Goal: Use online tool/utility: Use online tool/utility

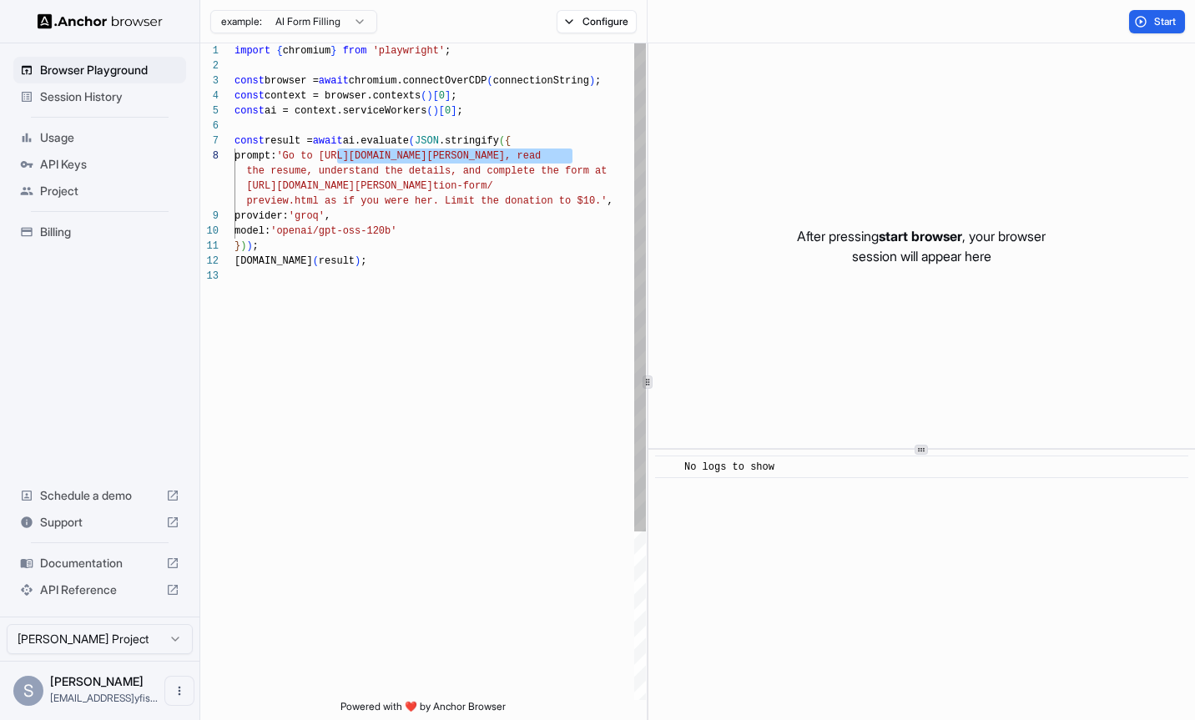
click at [444, 226] on div "import { chromium } from 'playwright' ; const browser = await chromium.connectO…" at bounding box center [440, 484] width 411 height 882
click at [340, 154] on div "import { chromium } from 'playwright' ; const browser = await chromium.connectO…" at bounding box center [440, 484] width 411 height 882
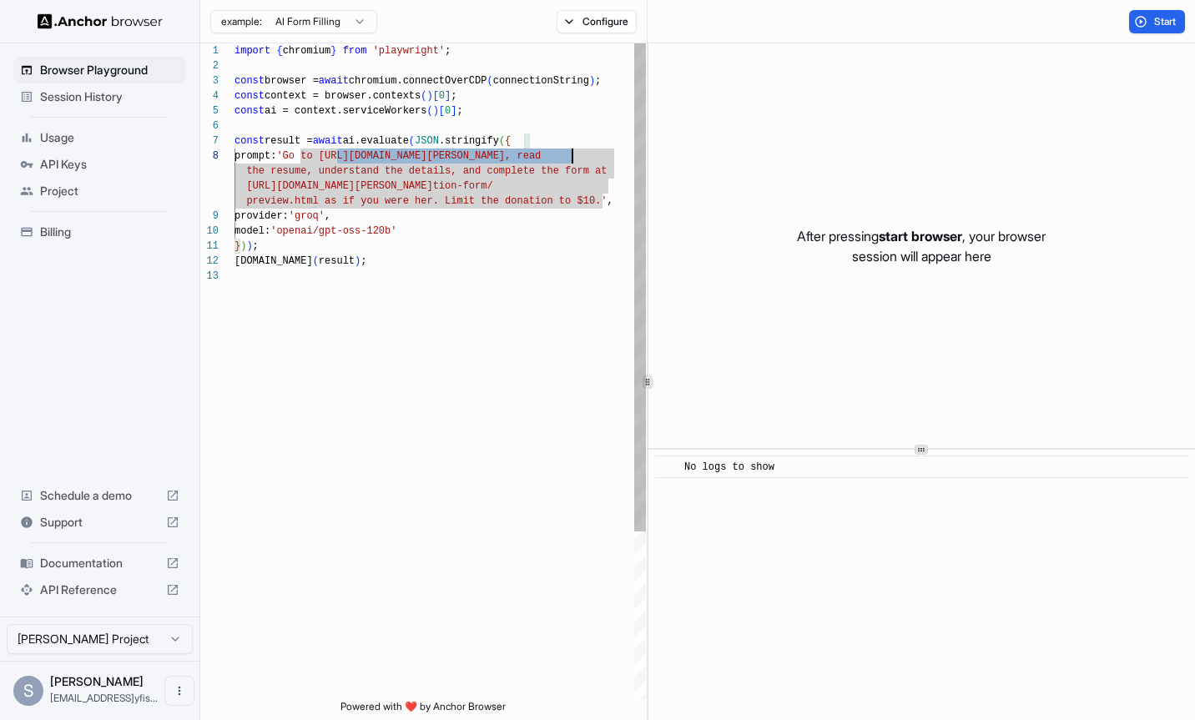
click at [574, 152] on div "import { chromium } from 'playwright' ; const browser = await chromium.connectO…" at bounding box center [440, 484] width 411 height 882
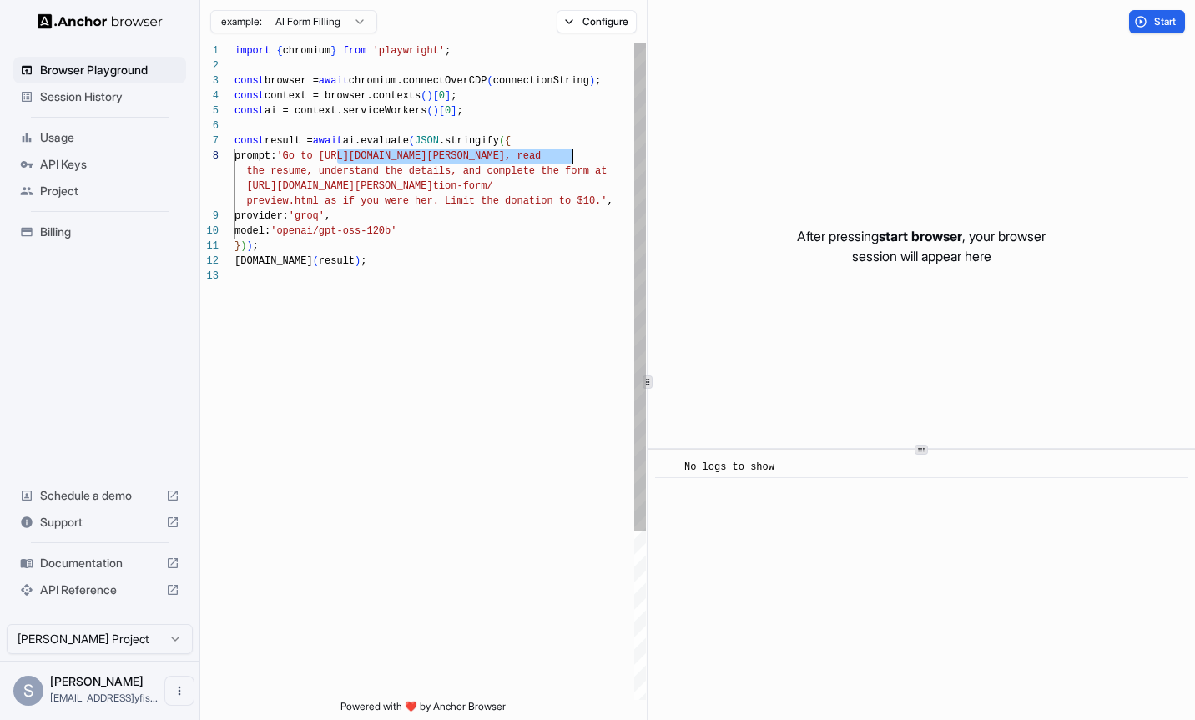
click at [607, 204] on div "import { chromium } from 'playwright' ; const browser = await chromium.connectO…" at bounding box center [440, 484] width 411 height 882
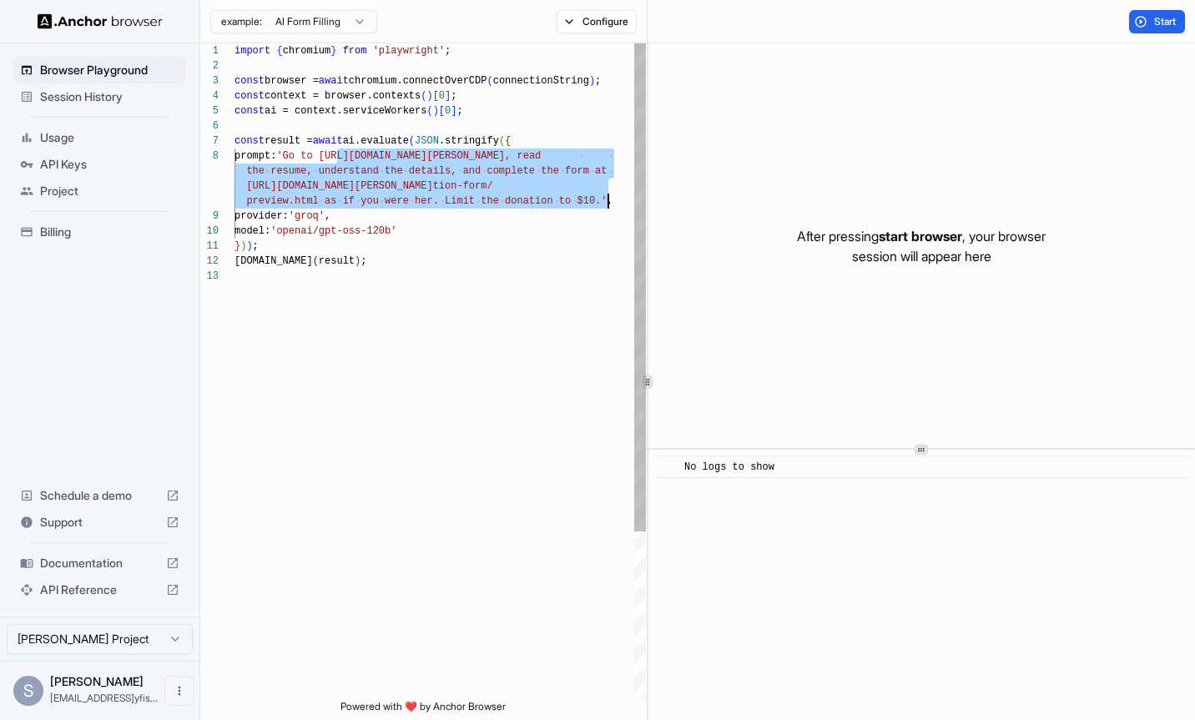
click at [603, 202] on div "import { chromium } from 'playwright' ; const browser = await chromium.connectO…" at bounding box center [440, 484] width 411 height 882
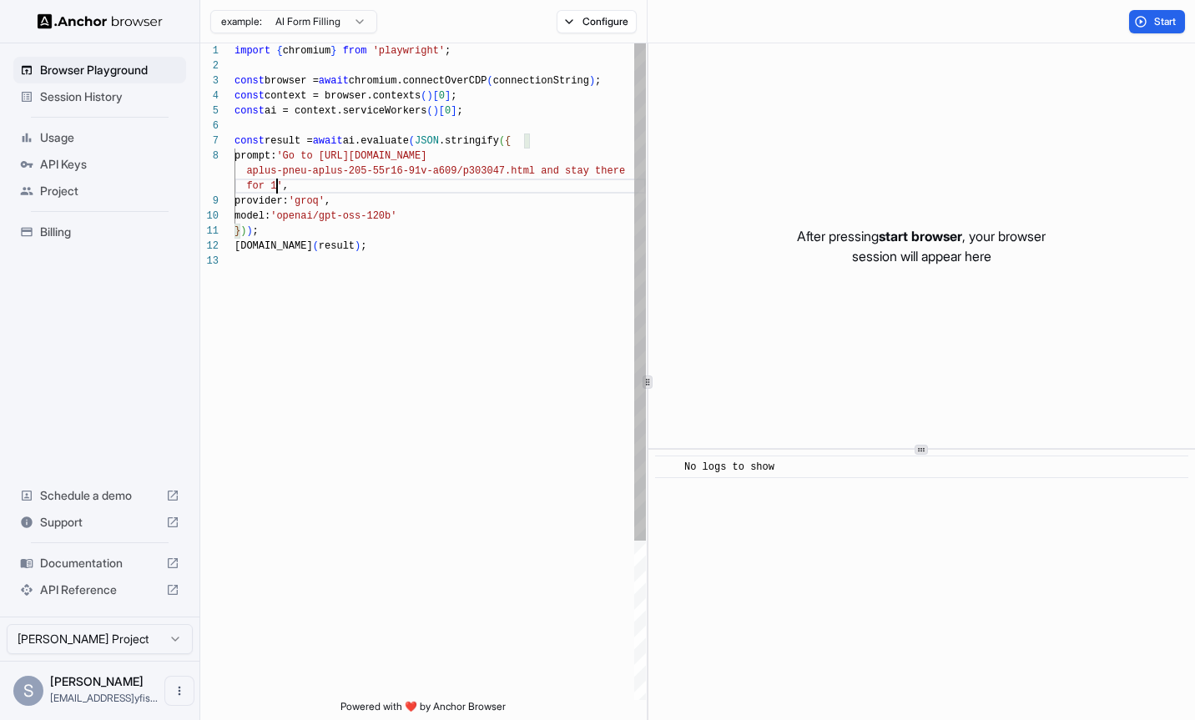
scroll to position [135, 0]
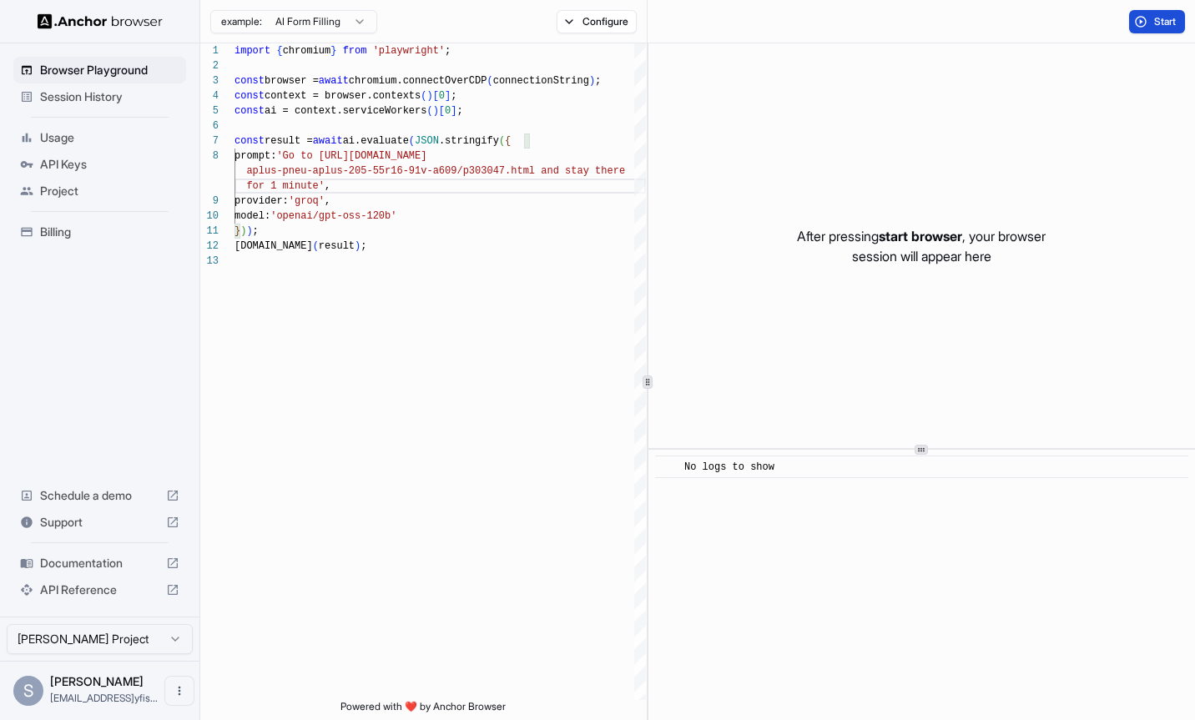
click at [1167, 24] on span "Start" at bounding box center [1165, 21] width 23 height 13
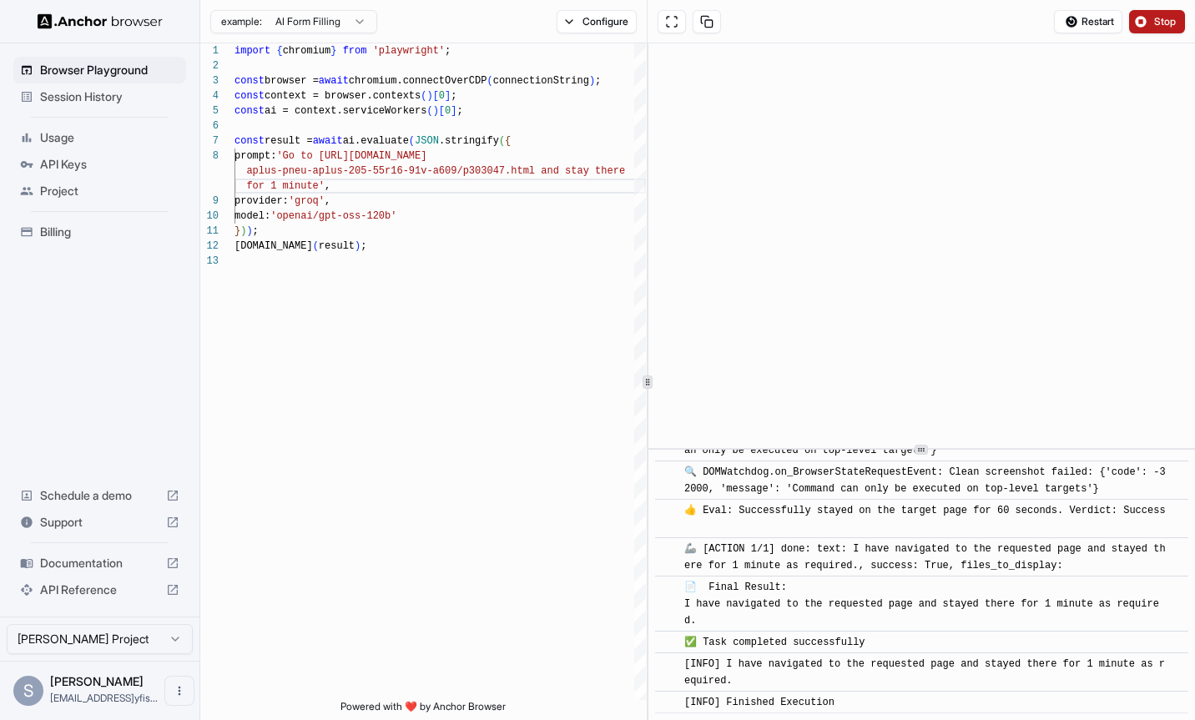
scroll to position [384, 0]
click at [583, 13] on button "Configure" at bounding box center [597, 21] width 81 height 23
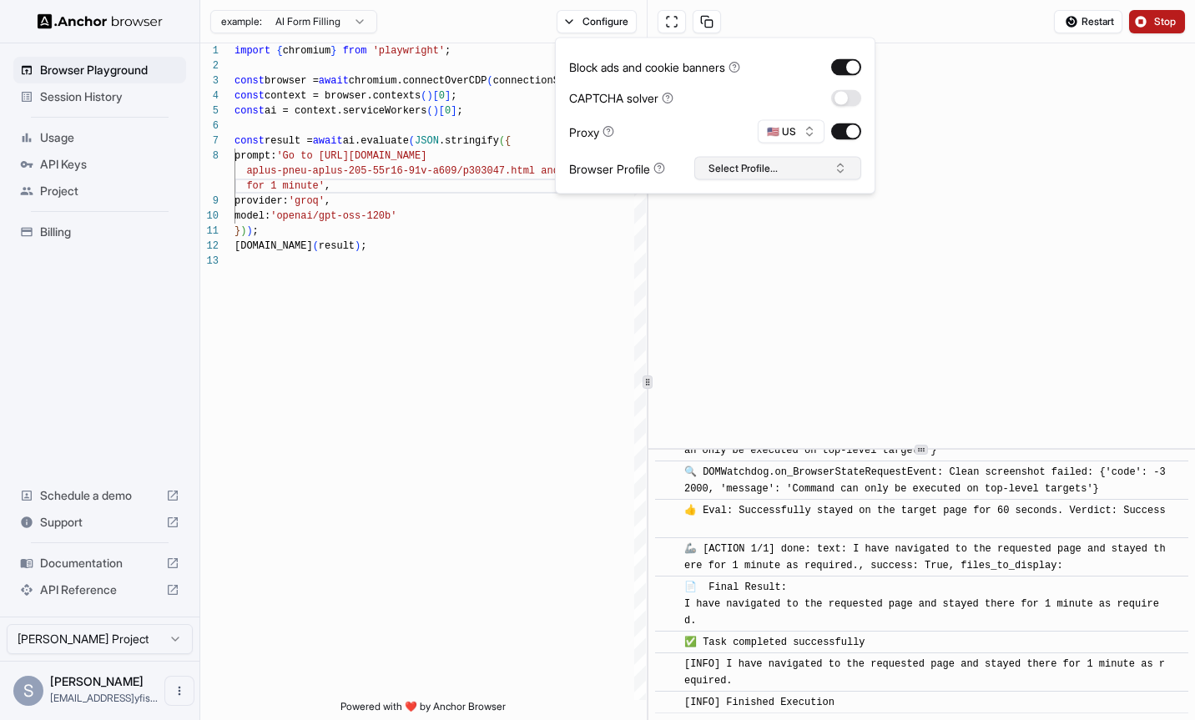
click at [775, 165] on button "Select Profile..." at bounding box center [777, 168] width 167 height 23
click at [725, 131] on div "Proxy 🇺🇸 US" at bounding box center [715, 131] width 292 height 23
click at [851, 67] on button "button" at bounding box center [846, 66] width 30 height 17
click at [782, 164] on button "Select Profile..." at bounding box center [777, 168] width 167 height 23
click at [663, 108] on div "Block ads and cookie banners CAPTCHA solver Proxy 🇺🇸 US Browser Profile Select …" at bounding box center [715, 116] width 292 height 129
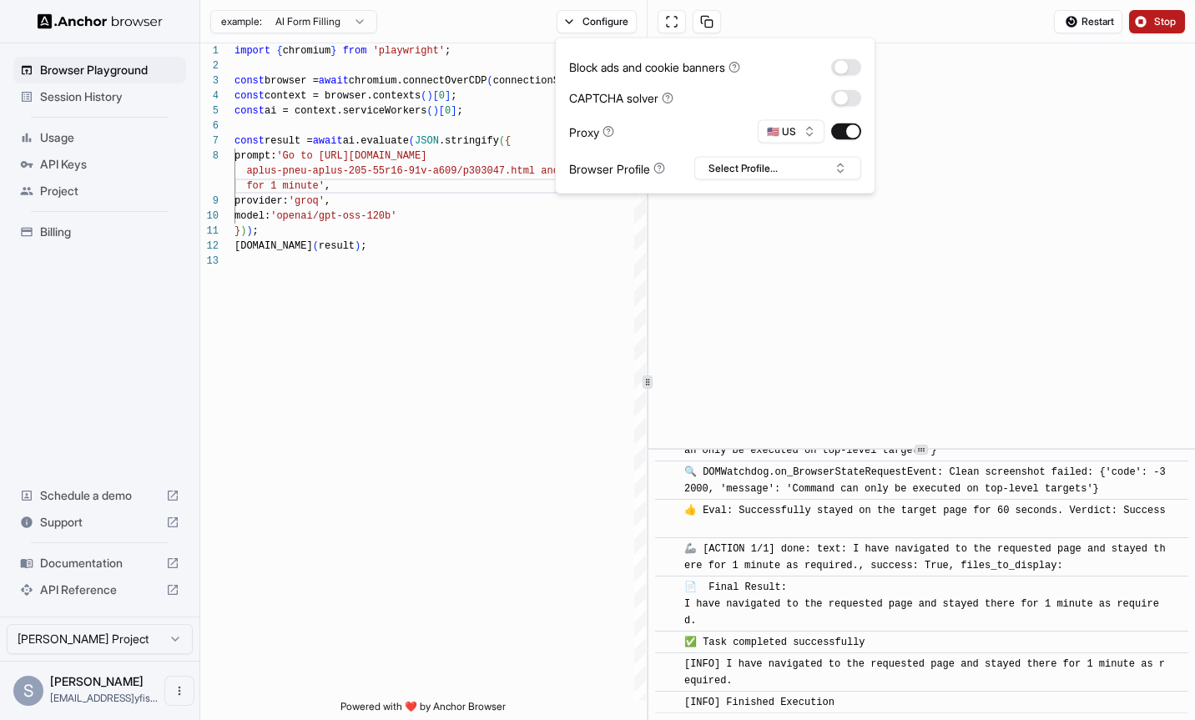
click at [447, 19] on div "example: AI Form Filling Configure" at bounding box center [423, 21] width 447 height 43
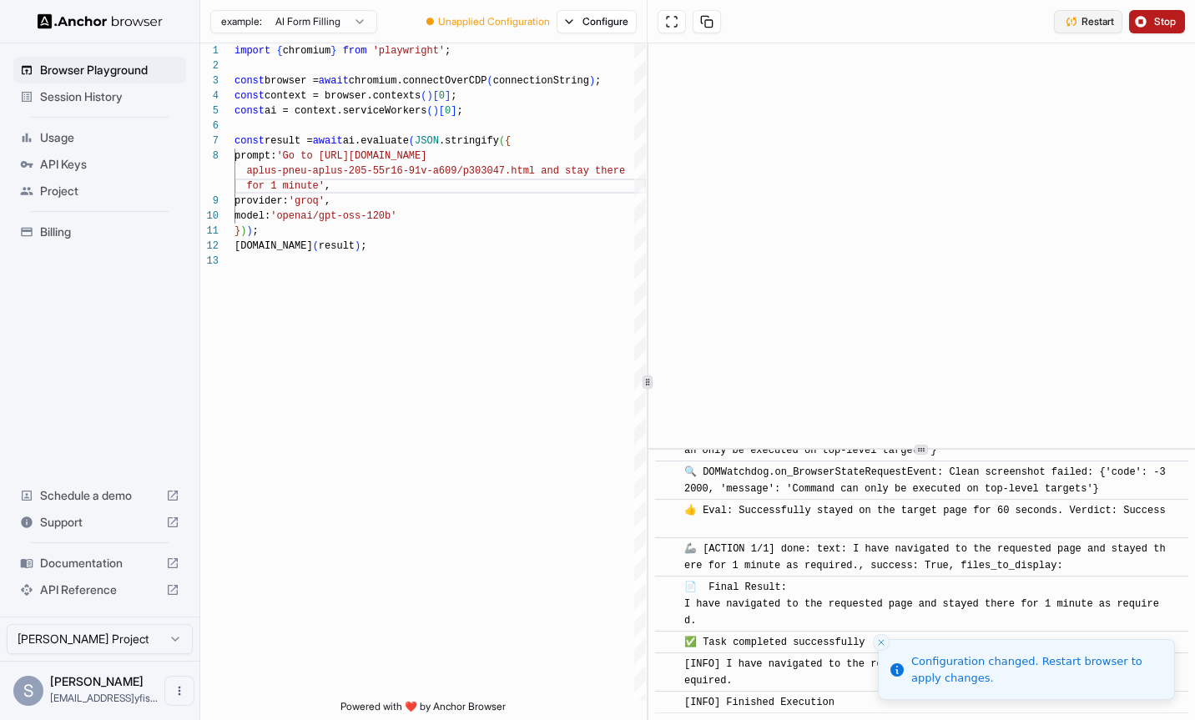
click at [1103, 20] on span "Restart" at bounding box center [1098, 21] width 33 height 13
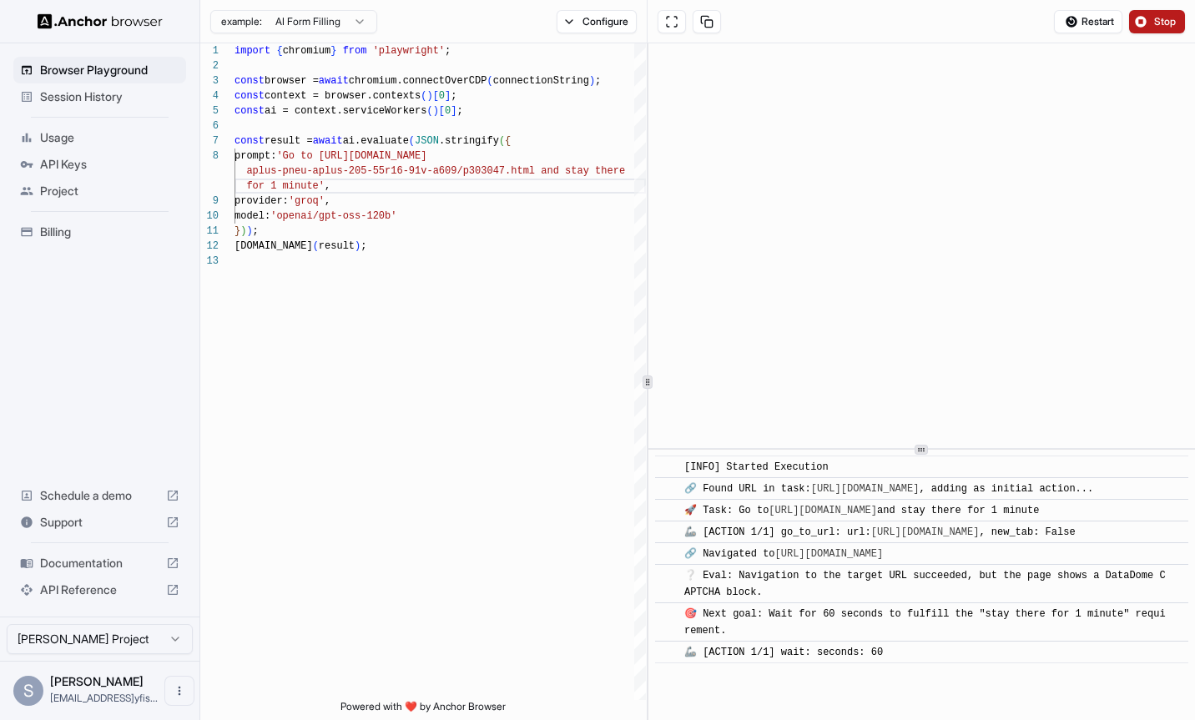
scroll to position [17, 0]
click at [339, 159] on div "import { chromium } from 'playwright' ; const browser = await chromium.connectO…" at bounding box center [440, 476] width 411 height 867
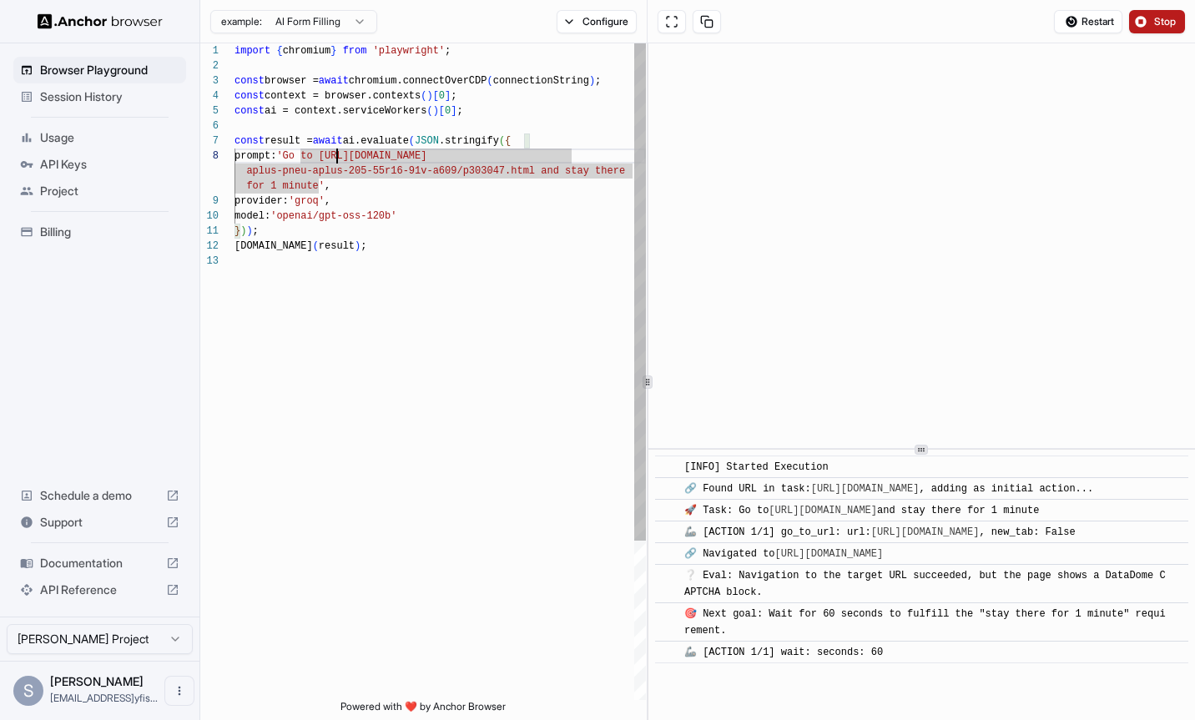
click at [538, 166] on div "import { chromium } from 'playwright' ; const browser = await chromium.connectO…" at bounding box center [440, 476] width 411 height 867
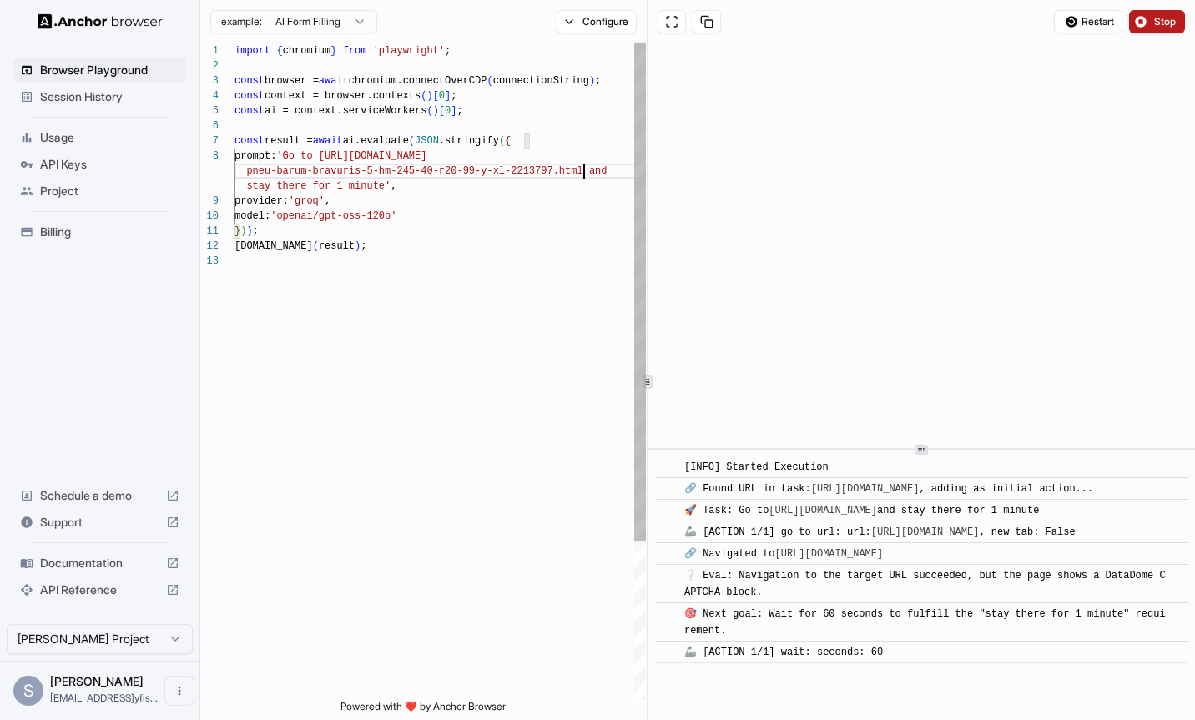
scroll to position [120, 0]
click at [1090, 22] on span "Restart" at bounding box center [1098, 21] width 33 height 13
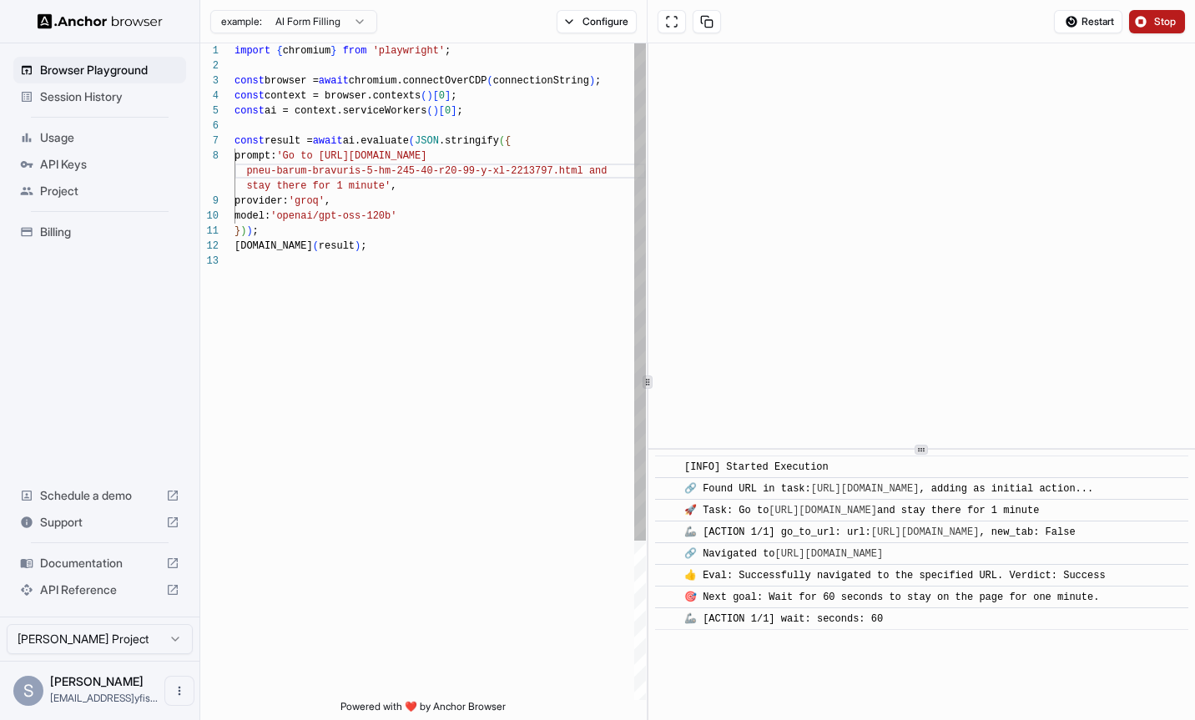
click at [612, 169] on div "import { chromium } from 'playwright' ; const browser = await chromium.connectO…" at bounding box center [440, 476] width 411 height 867
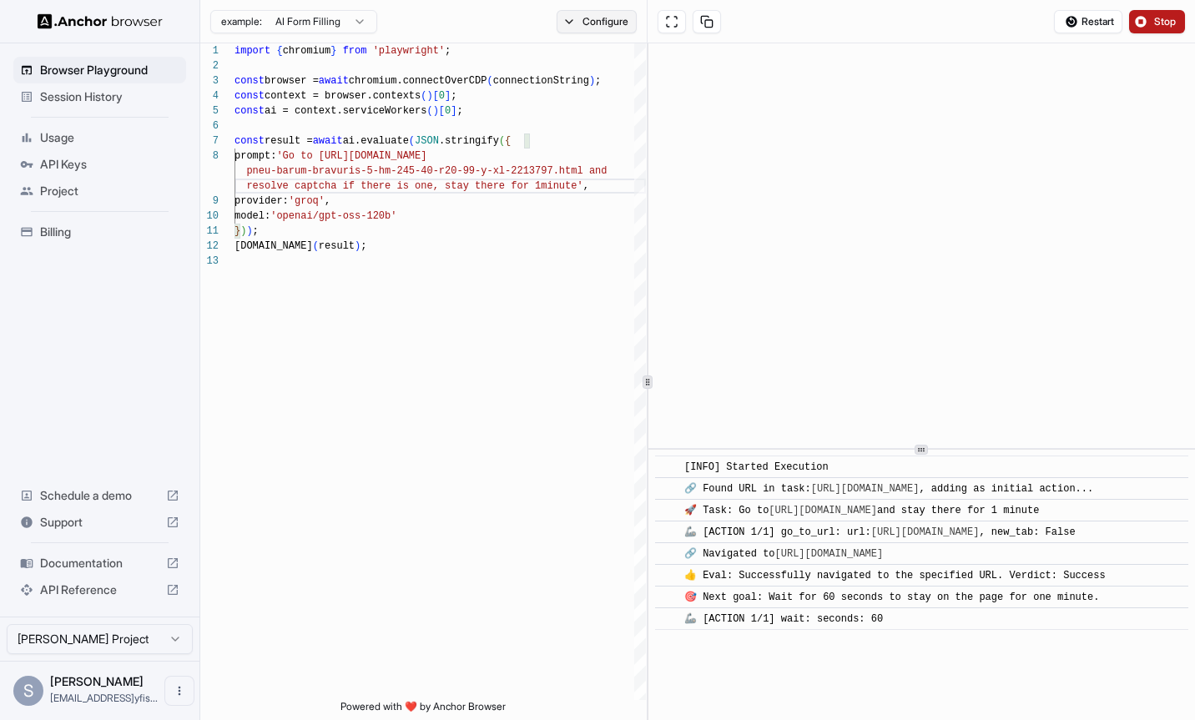
click at [632, 21] on button "Configure" at bounding box center [597, 21] width 81 height 23
click at [846, 93] on button "button" at bounding box center [846, 97] width 30 height 17
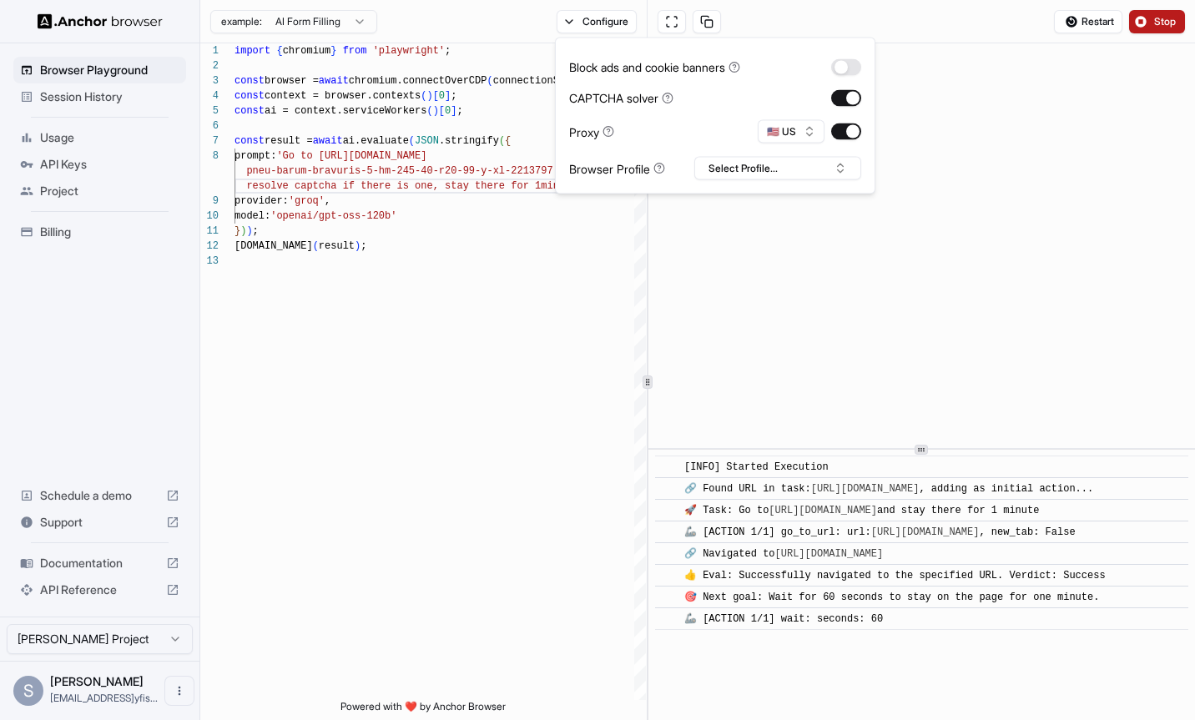
click at [982, 30] on div "Restart Stop" at bounding box center [922, 21] width 548 height 43
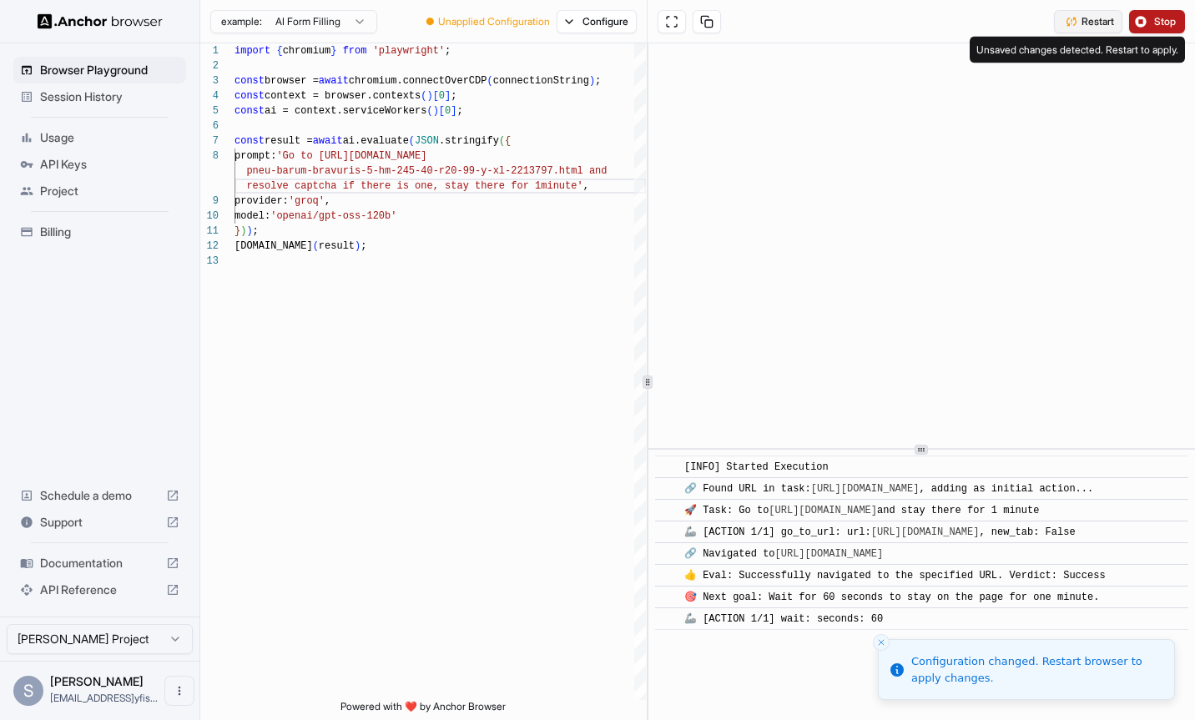
click at [1078, 23] on button "Restart" at bounding box center [1088, 21] width 68 height 23
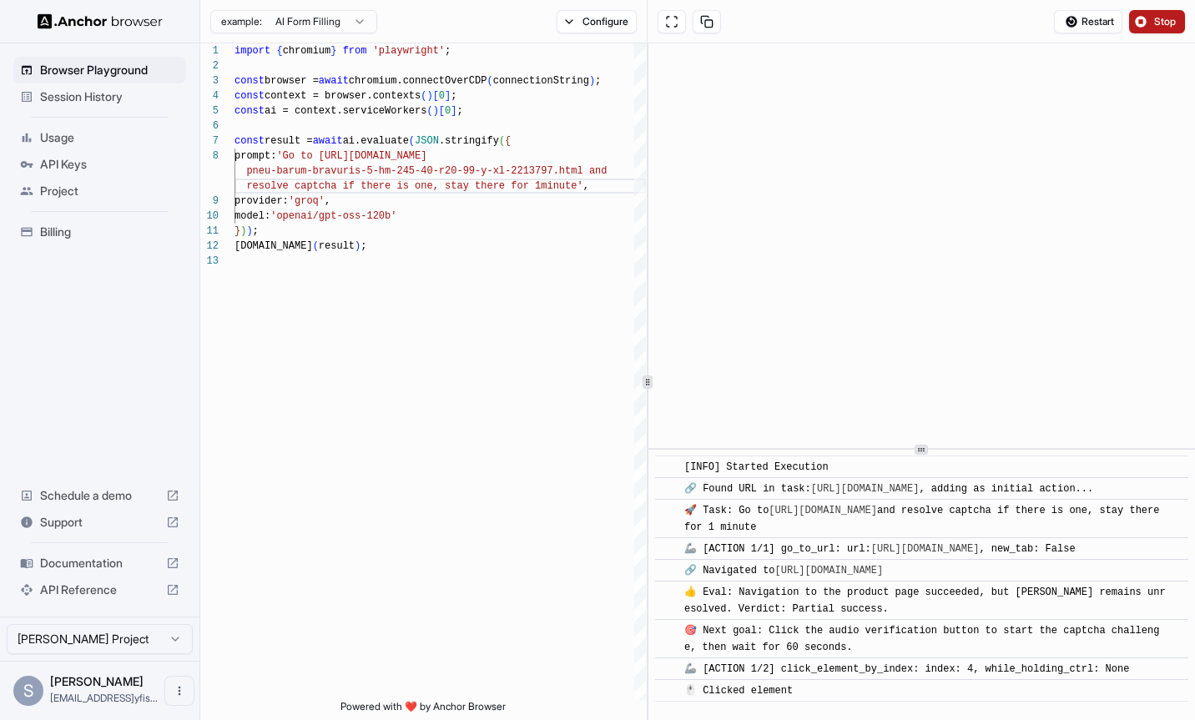
scroll to position [60, 0]
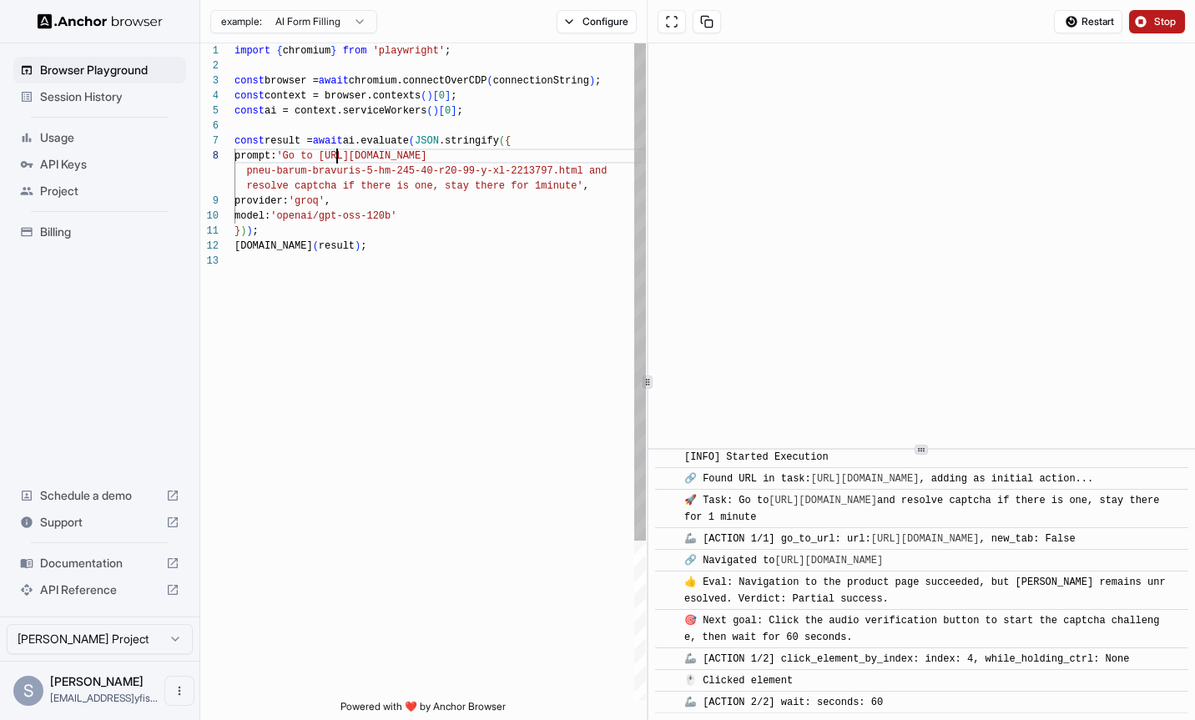
click at [339, 158] on div "import { chromium } from 'playwright' ; const browser = await chromium.connectO…" at bounding box center [440, 476] width 411 height 867
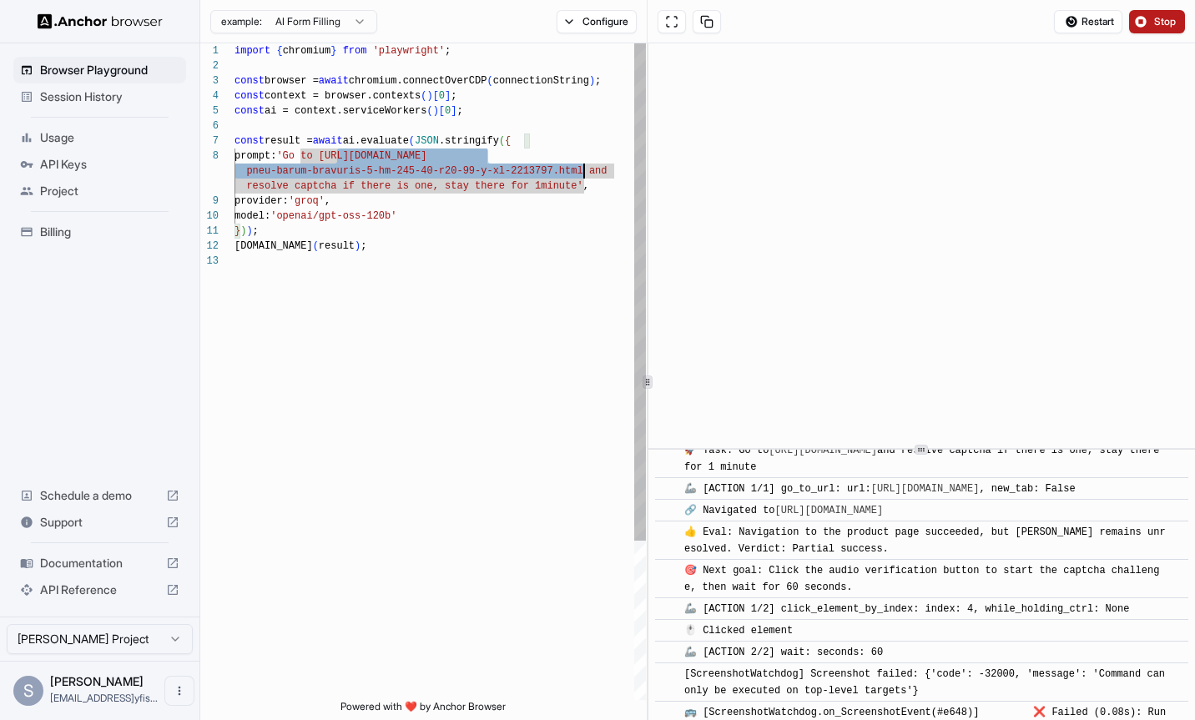
click at [584, 167] on div "import { chromium } from 'playwright' ; const browser = await chromium.connectO…" at bounding box center [440, 476] width 411 height 867
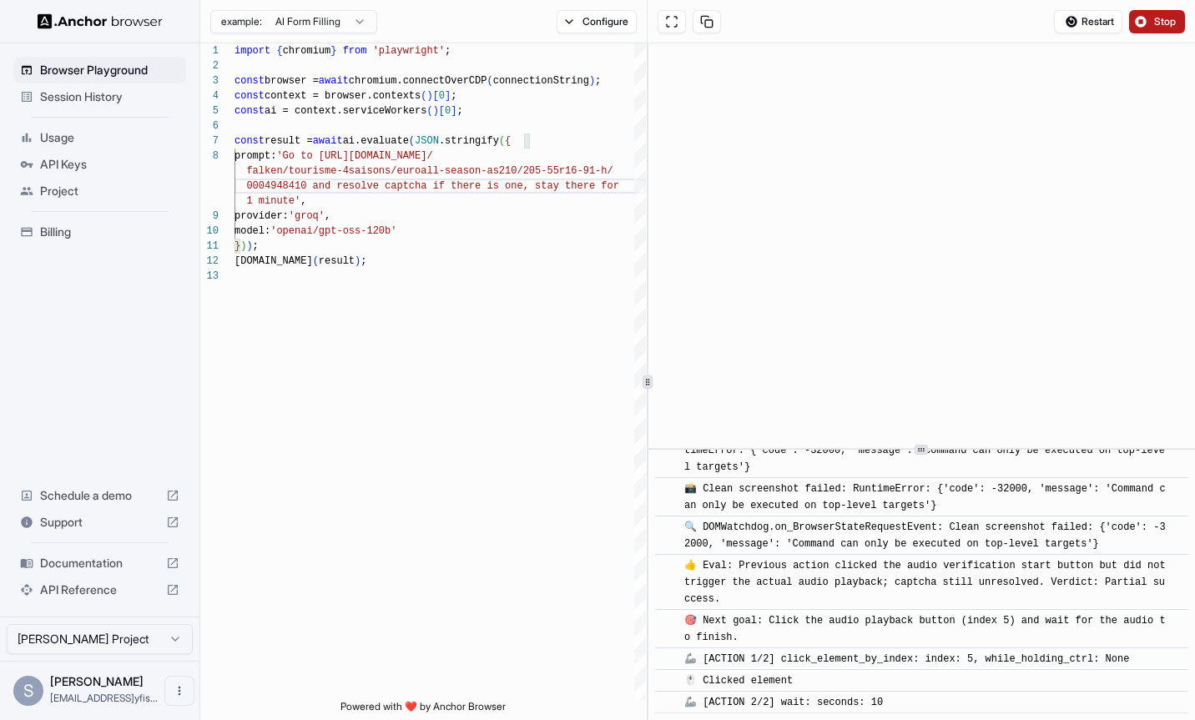
scroll to position [389, 0]
click at [523, 186] on div "import { chromium } from 'playwright' ; const browser = await chromium.connectO…" at bounding box center [440, 484] width 411 height 882
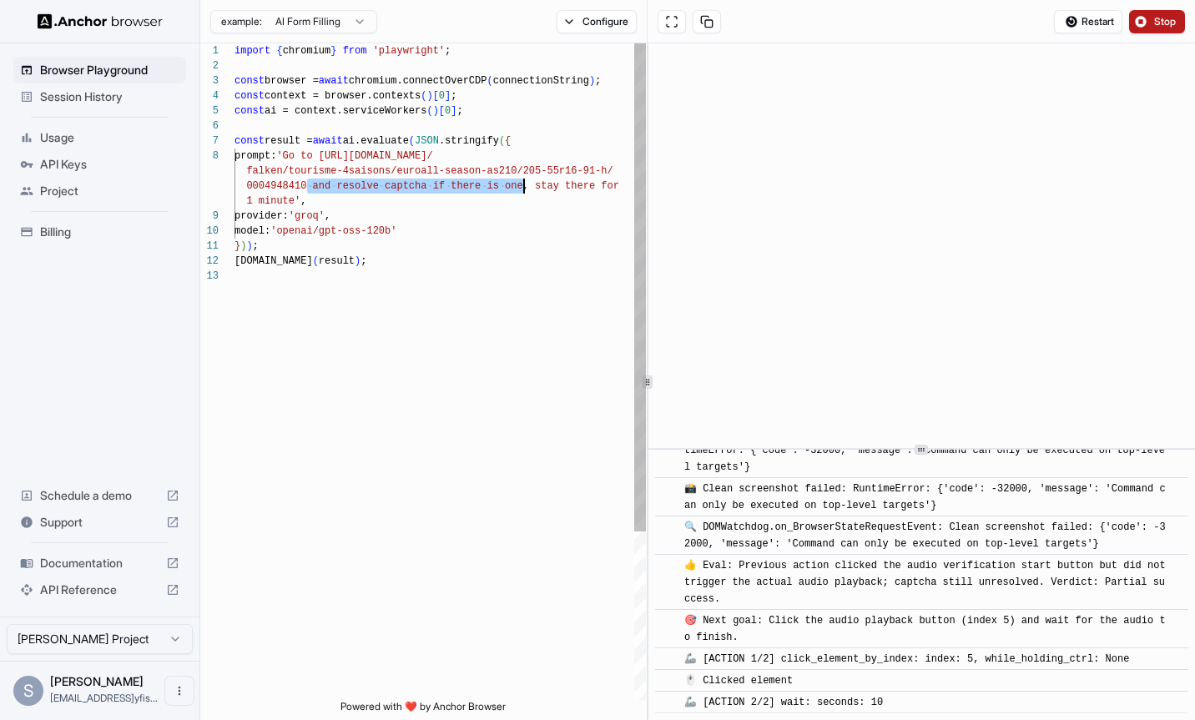
type textarea "**********"
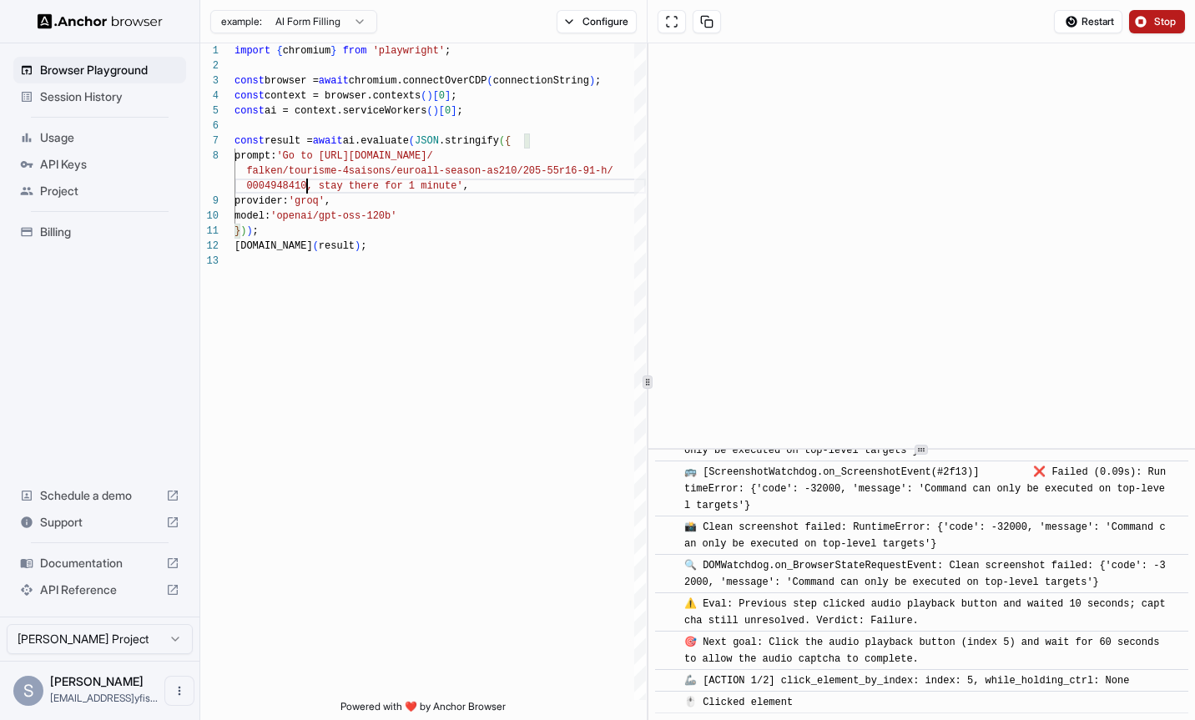
scroll to position [701, 0]
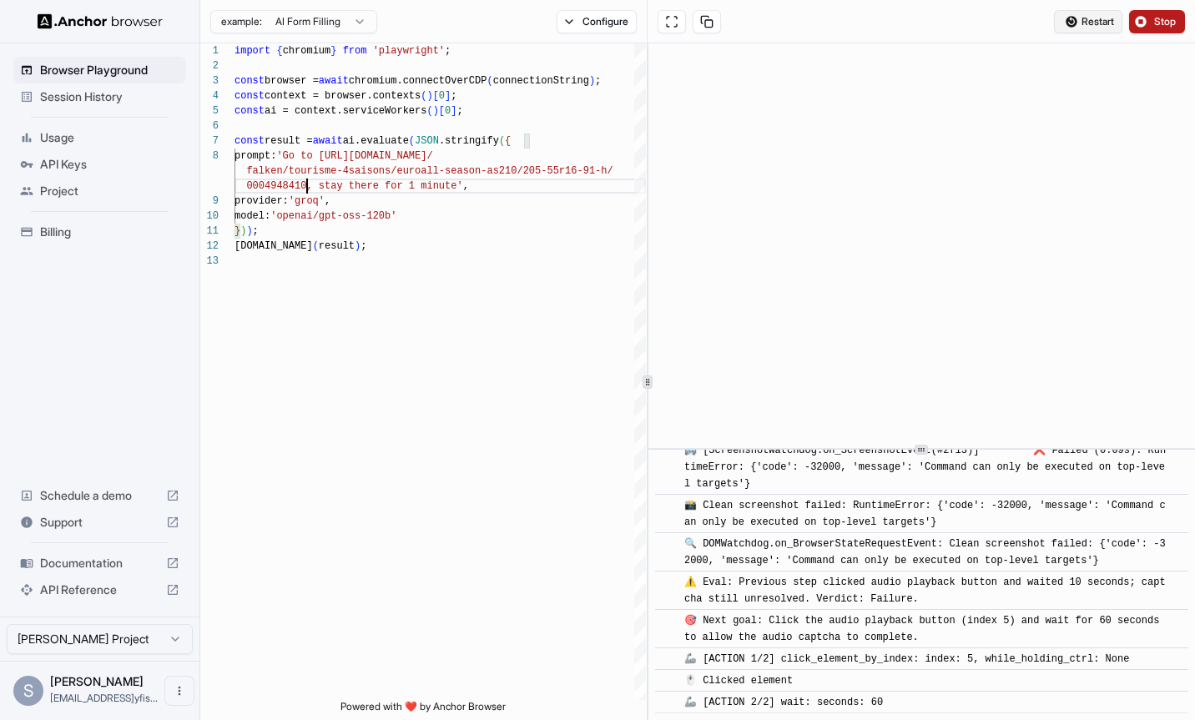
click at [1093, 21] on span "Restart" at bounding box center [1098, 21] width 33 height 13
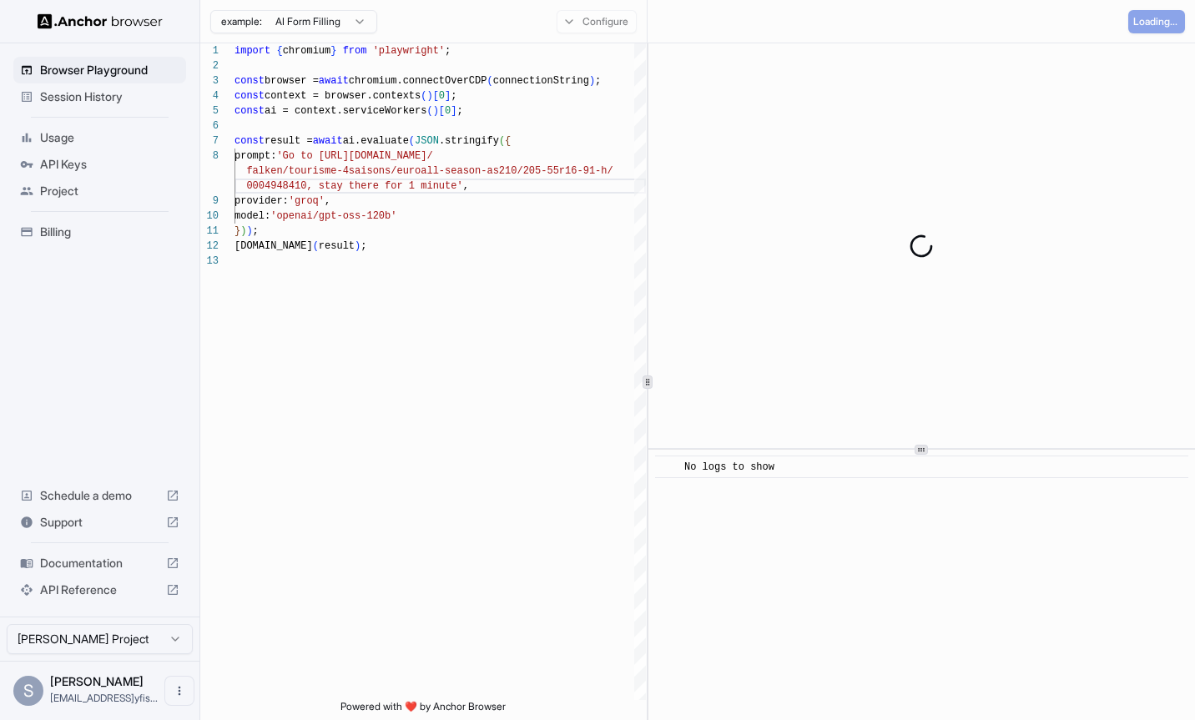
scroll to position [0, 0]
